Goal: Task Accomplishment & Management: Complete application form

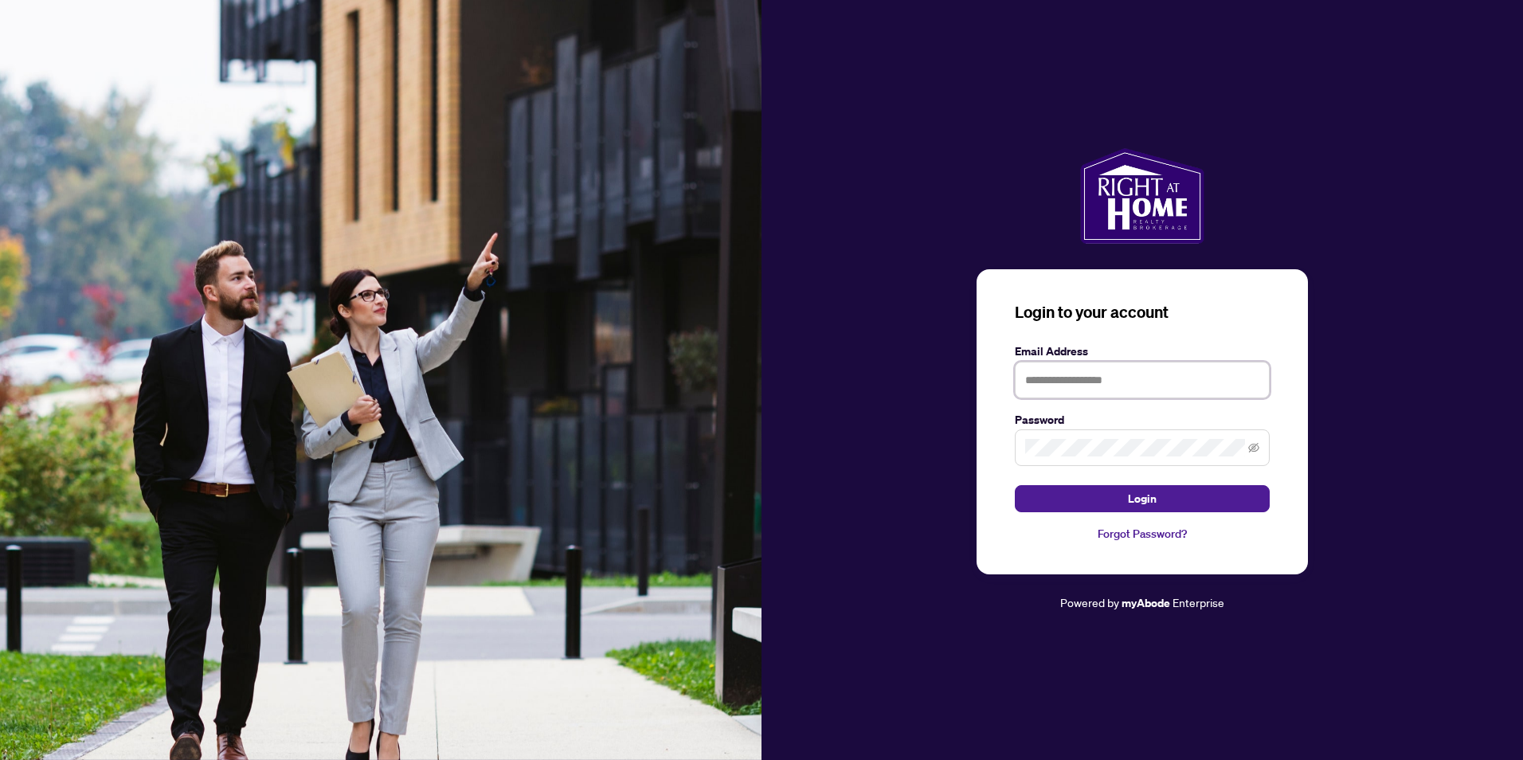
type input "**********"
click at [993, 244] on div at bounding box center [1143, 196] width 762 height 96
type input "**********"
